Goal: Entertainment & Leisure: Consume media (video, audio)

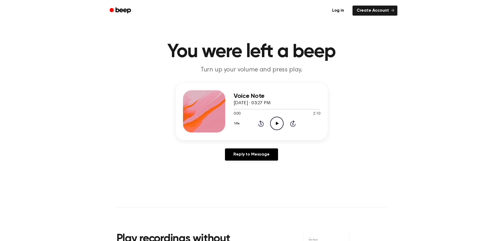
click at [366, 203] on main "You were left a beep Turn up your volume and press play. Voice Note [DATE] · 03…" at bounding box center [251, 163] width 503 height 326
click at [278, 122] on icon "Play Audio" at bounding box center [276, 122] width 13 height 13
click at [277, 123] on icon "Pause Audio" at bounding box center [276, 122] width 13 height 13
click at [278, 123] on icon "Play Audio" at bounding box center [276, 122] width 13 height 13
click at [277, 123] on icon at bounding box center [277, 122] width 2 height 3
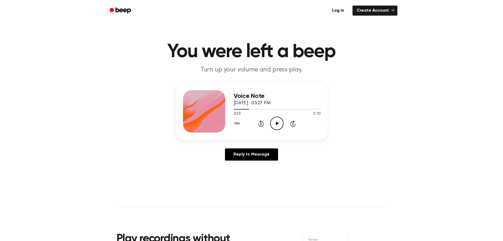
click at [276, 123] on icon at bounding box center [277, 122] width 3 height 3
click at [276, 123] on icon at bounding box center [277, 122] width 2 height 3
click at [276, 123] on icon at bounding box center [277, 122] width 3 height 3
click at [276, 123] on icon at bounding box center [277, 122] width 2 height 3
click at [277, 123] on icon at bounding box center [277, 122] width 3 height 3
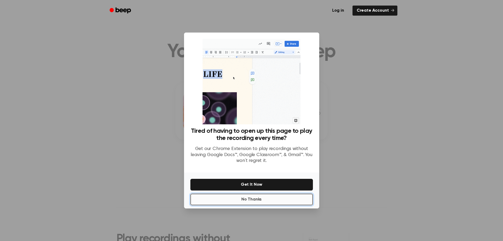
click at [255, 199] on button "No Thanks" at bounding box center [251, 199] width 123 height 12
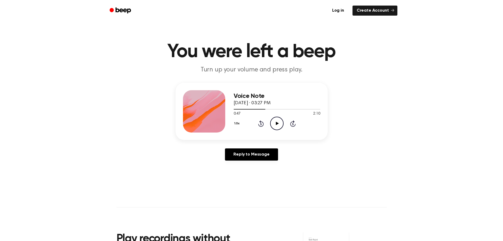
click at [275, 123] on icon "Play Audio" at bounding box center [276, 122] width 13 height 13
click at [277, 123] on icon at bounding box center [277, 122] width 2 height 3
click at [277, 121] on icon "Play Audio" at bounding box center [276, 122] width 13 height 13
click at [277, 121] on icon "Pause Audio" at bounding box center [276, 122] width 13 height 13
click at [278, 109] on div at bounding box center [277, 109] width 87 height 4
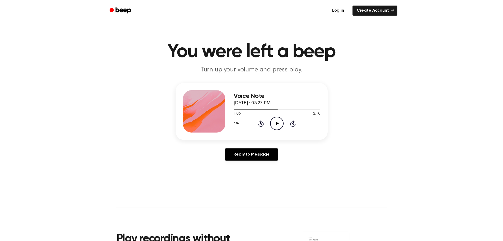
click at [277, 121] on icon "Play Audio" at bounding box center [276, 122] width 13 height 13
click at [277, 121] on icon "Pause Audio" at bounding box center [276, 122] width 13 height 13
click at [278, 123] on icon "Play Audio" at bounding box center [276, 122] width 13 height 13
click at [276, 122] on icon at bounding box center [277, 122] width 2 height 3
click at [276, 121] on icon "Play Audio" at bounding box center [276, 122] width 13 height 13
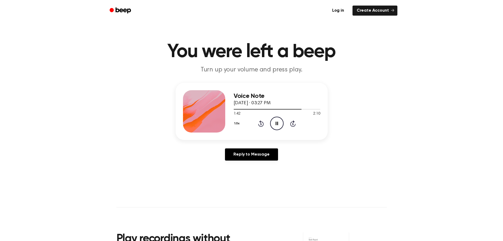
click at [276, 121] on icon at bounding box center [277, 122] width 2 height 3
click at [278, 123] on icon at bounding box center [277, 122] width 3 height 3
click at [278, 123] on icon at bounding box center [277, 122] width 2 height 3
click at [277, 125] on icon "Play Audio" at bounding box center [276, 122] width 13 height 13
click at [277, 124] on icon "Pause Audio" at bounding box center [276, 122] width 13 height 13
